Goal: Information Seeking & Learning: Learn about a topic

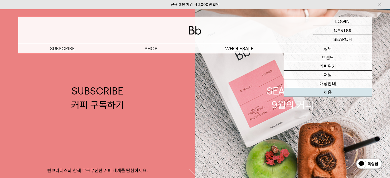
click at [324, 91] on link "채용" at bounding box center [328, 92] width 89 height 9
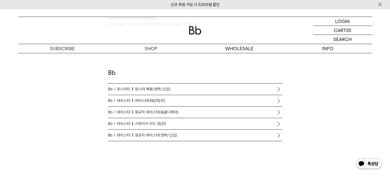
click at [170, 136] on span "정규직 바리스타(경력/신입)" at bounding box center [156, 135] width 42 height 6
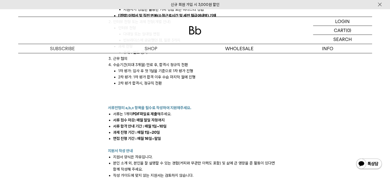
scroll to position [667, 0]
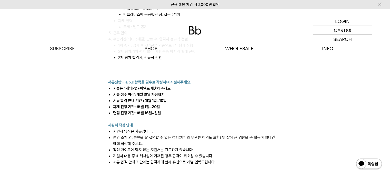
click at [173, 147] on li "작성 가이드에 맞지 않는 지원서는 검토하지 않습니다." at bounding box center [197, 150] width 169 height 6
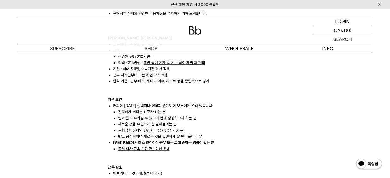
scroll to position [411, 0]
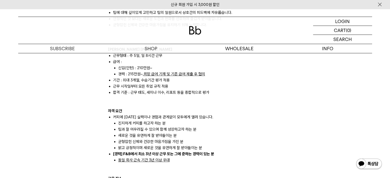
click at [315, 136] on div "빈브라더스는 에이블커피그룹의 스페셜티 커피브랜드입니다. 2014년 합정점을 시작으로 국내외 12개 매장을 모두 빈브라더스가 직접 운영하고 있습…" at bounding box center [195, 96] width 359 height 785
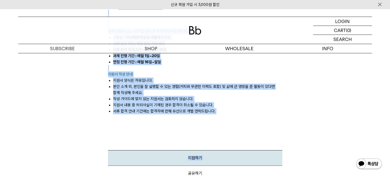
scroll to position [719, 0]
drag, startPoint x: 108, startPoint y: 93, endPoint x: 220, endPoint y: 106, distance: 113.4
copy div "loremi dolorsit amet consecte. 7993a elit sedd eiu 71t inc ut labore et dolo ma…"
click at [221, 108] on li "서류 합격 안내 기간에는 합격자에 한해 유선으로 개별 연락드립니다." at bounding box center [197, 111] width 169 height 6
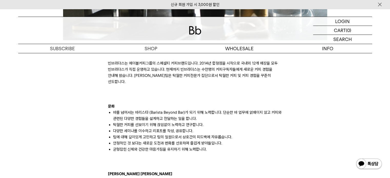
scroll to position [308, 0]
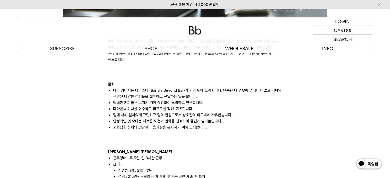
click at [205, 155] on li "근무형태 : 주 5일, 일 8시간 근무" at bounding box center [197, 158] width 169 height 6
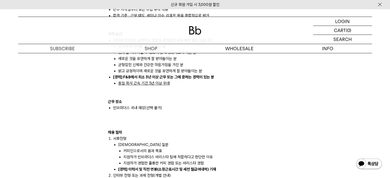
scroll to position [513, 0]
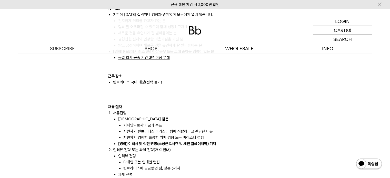
click at [152, 147] on li "인터뷰 전형 또는 과제 전형(개별 안내) 인터뷰 전형 다대일 또는 일대일 면접 빈브라더스에 궁금했던 점, 질문 3가지 과제 전형 주제 : 별도…" at bounding box center [197, 165] width 169 height 37
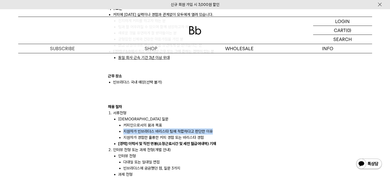
drag, startPoint x: 124, startPoint y: 126, endPoint x: 214, endPoint y: 123, distance: 89.9
click at [214, 129] on li "지원자가 빈브라더스 바리스타 팀에 적합하다고 판단한 이유" at bounding box center [202, 132] width 159 height 6
copy li "지원자가 빈브라더스 바리스타 팀에 적합하다고 판단한 이유"
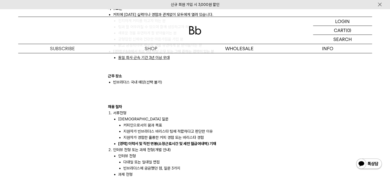
click at [277, 147] on li "인터뷰 전형 또는 과제 전형(개별 안내) 인터뷰 전형 다대일 또는 일대일 면접 빈브라더스에 궁금했던 점, 질문 3가지 과제 전형 주제 : 별도…" at bounding box center [197, 165] width 169 height 37
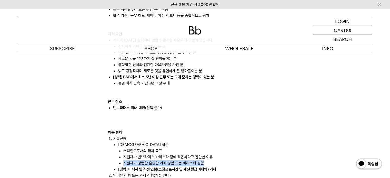
drag, startPoint x: 124, startPoint y: 157, endPoint x: 206, endPoint y: 155, distance: 81.6
click at [206, 160] on li "지원자가 경험한 훌륭한 커피 경험 또는 바리스타 경험" at bounding box center [202, 163] width 159 height 6
copy li "지원자가 경험한 훌륭한 커피 경험 또는 바리스타 경험"
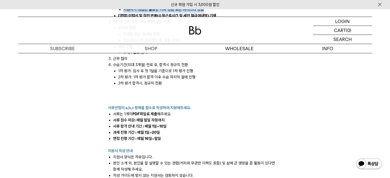
scroll to position [667, 0]
